Goal: Find specific page/section: Find specific page/section

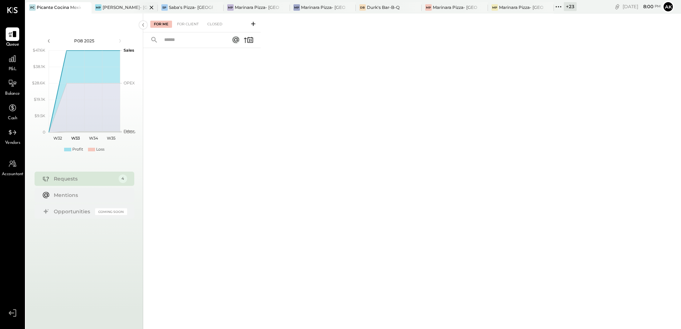
click at [121, 10] on div "[PERSON_NAME]- [GEOGRAPHIC_DATA]" at bounding box center [125, 7] width 44 height 6
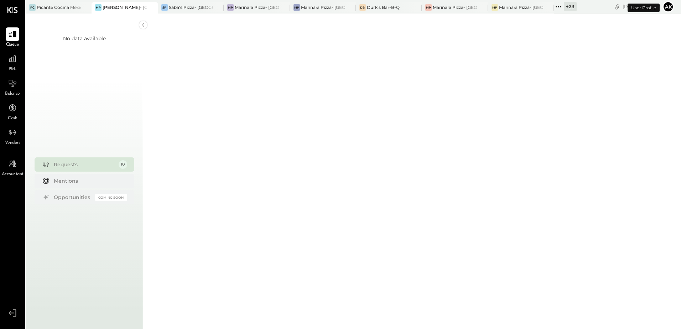
click at [15, 66] on div "P&L" at bounding box center [13, 62] width 14 height 21
